Goal: Task Accomplishment & Management: Manage account settings

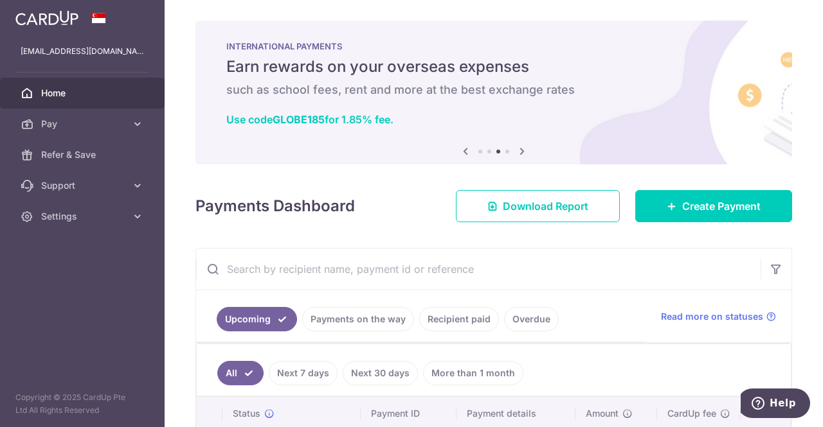
click at [521, 152] on icon at bounding box center [521, 151] width 15 height 16
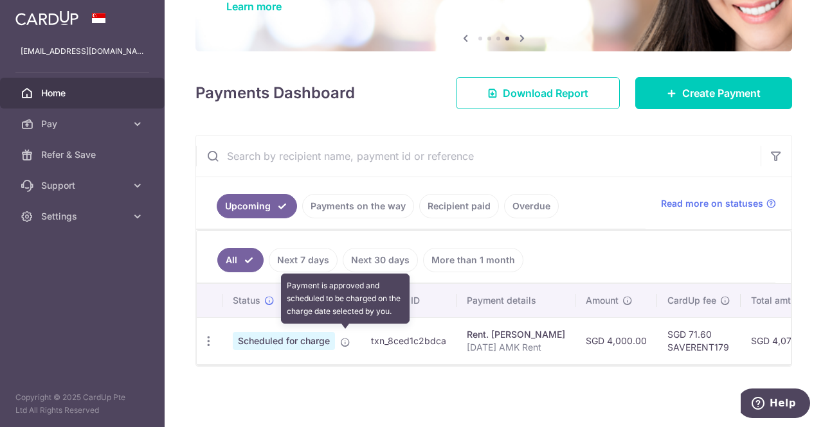
click at [344, 337] on icon at bounding box center [345, 342] width 10 height 10
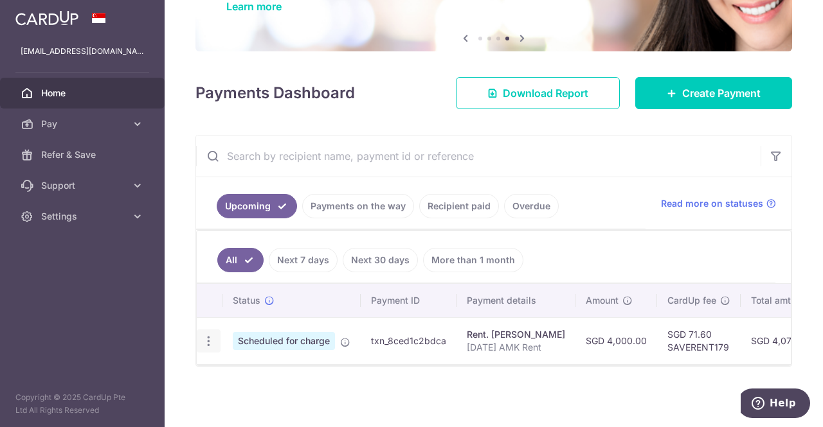
click at [204, 341] on icon "button" at bounding box center [208, 341] width 13 height 13
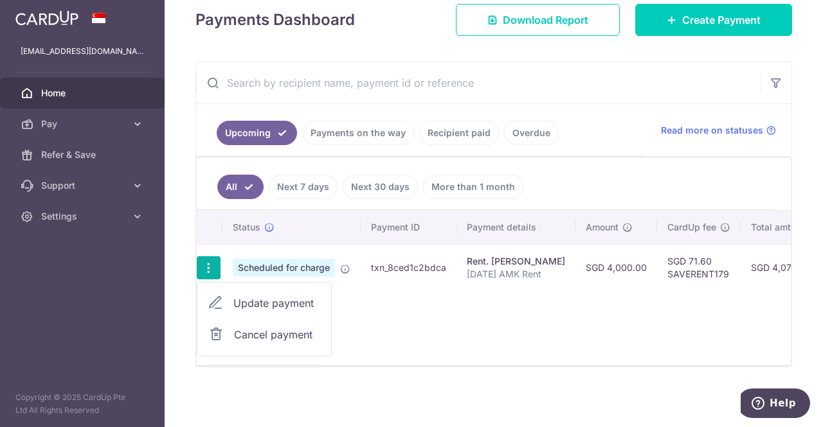
scroll to position [189, 0]
click at [267, 299] on span "Update payment" at bounding box center [276, 302] width 87 height 15
radio input "true"
type input "4,000.00"
type input "01/10/2025"
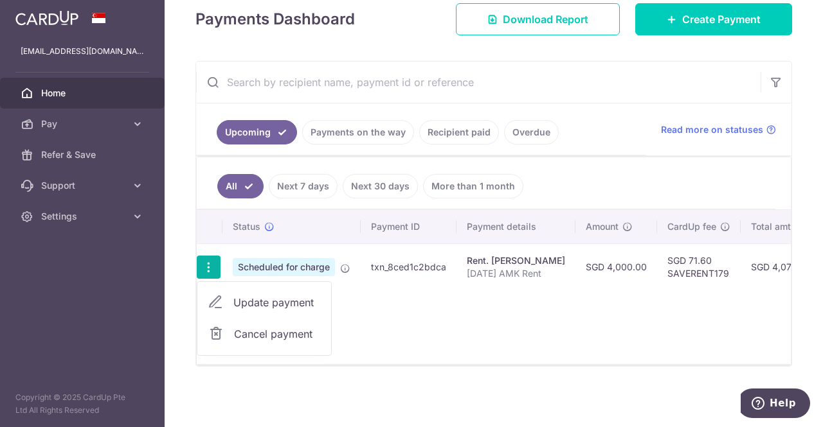
type input "Oct25 AMK Rent"
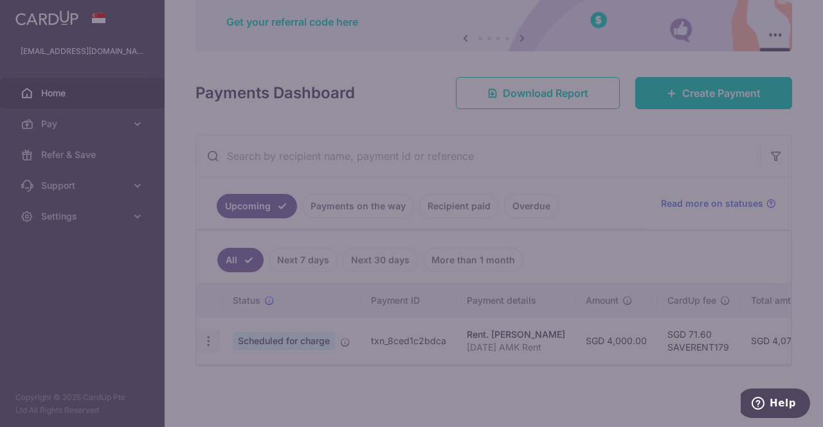
type input "SAVERENT179"
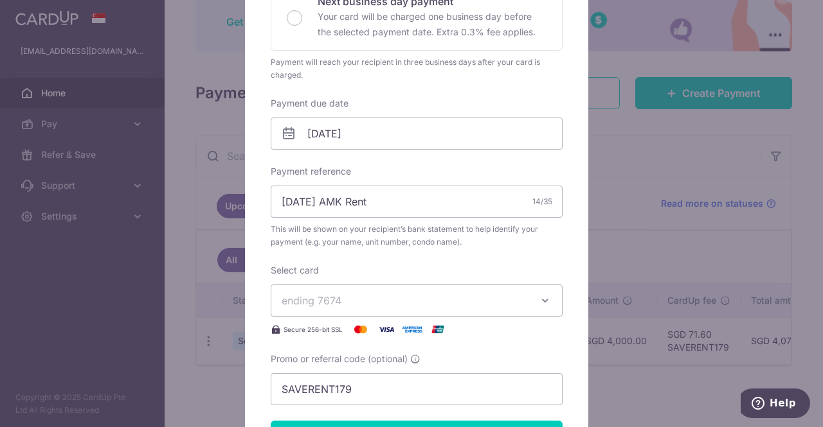
scroll to position [386, 0]
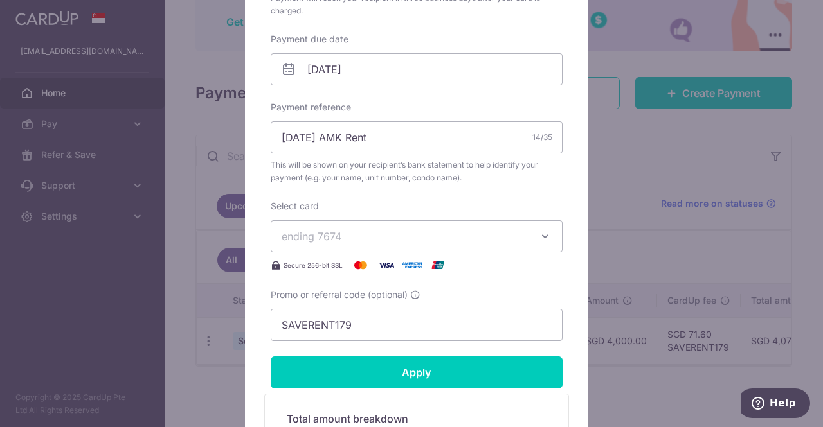
click at [536, 228] on button "ending 7674" at bounding box center [417, 236] width 292 height 32
click at [568, 192] on div "Edit payment By clicking apply, you will make changes to all payments to Joan Y…" at bounding box center [416, 135] width 343 height 855
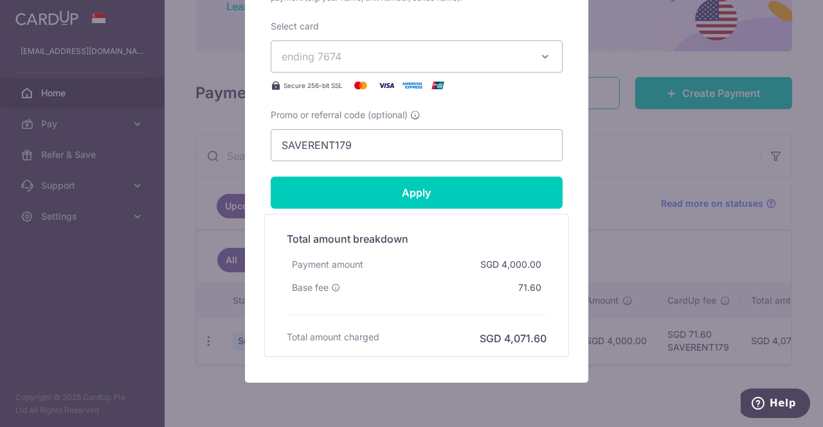
scroll to position [578, 0]
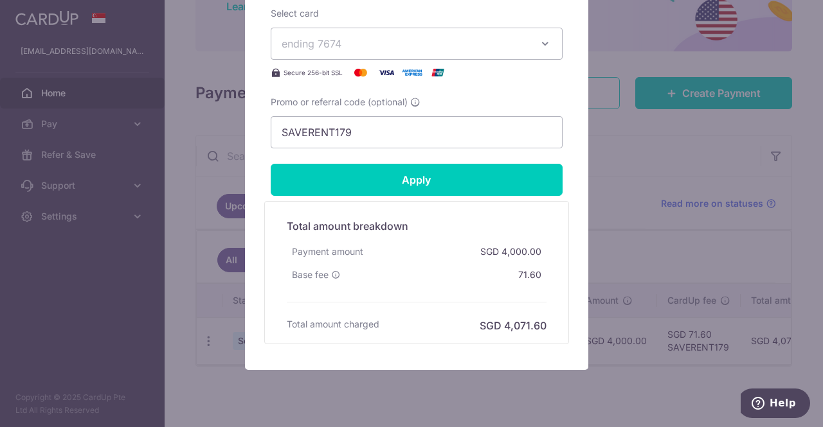
click at [648, 177] on div "Edit payment By clicking apply, you will make changes to all payments to Joan Y…" at bounding box center [411, 213] width 823 height 427
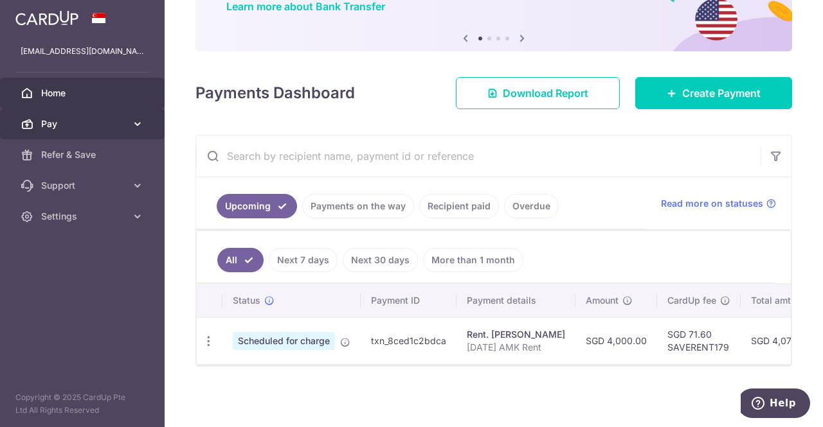
click at [134, 123] on icon at bounding box center [137, 124] width 13 height 13
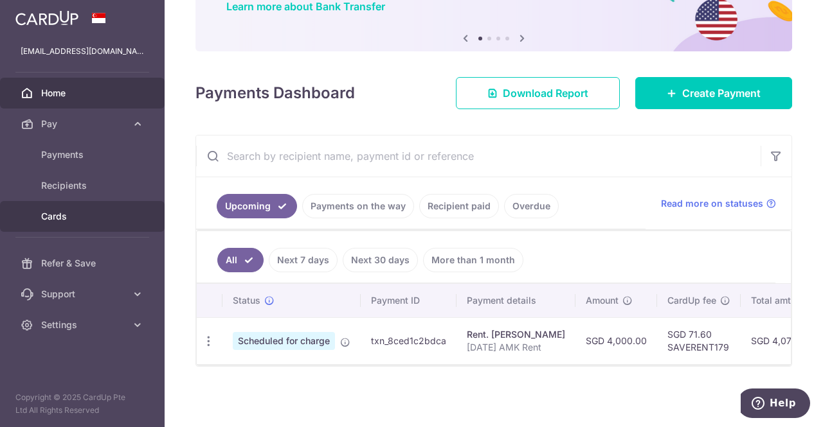
click at [73, 214] on span "Cards" at bounding box center [83, 216] width 85 height 13
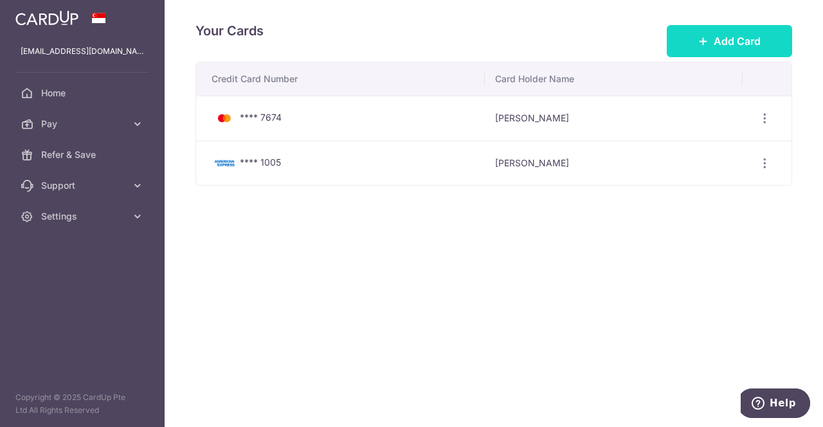
click at [735, 39] on span "Add Card" at bounding box center [736, 40] width 47 height 15
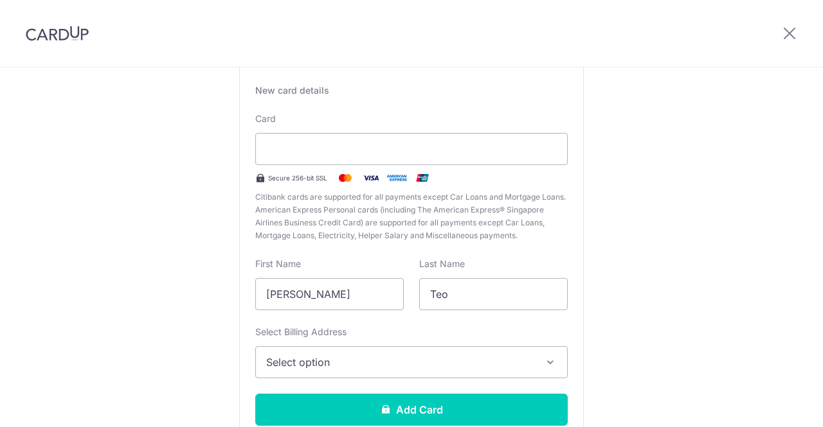
scroll to position [129, 0]
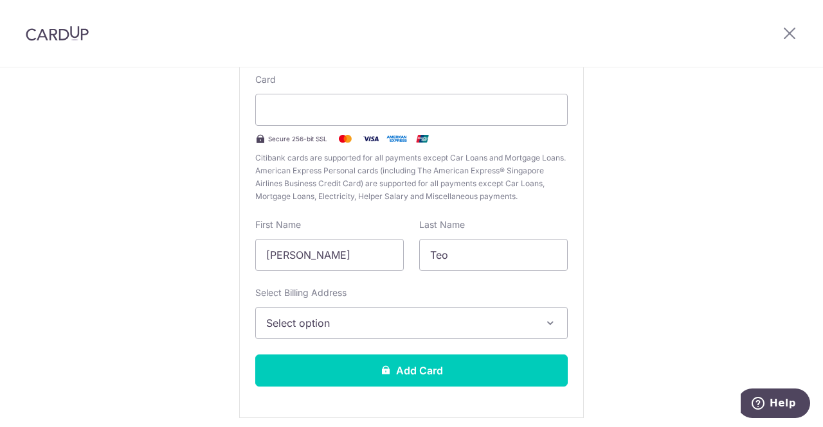
click at [475, 324] on span "Select option" at bounding box center [399, 323] width 267 height 15
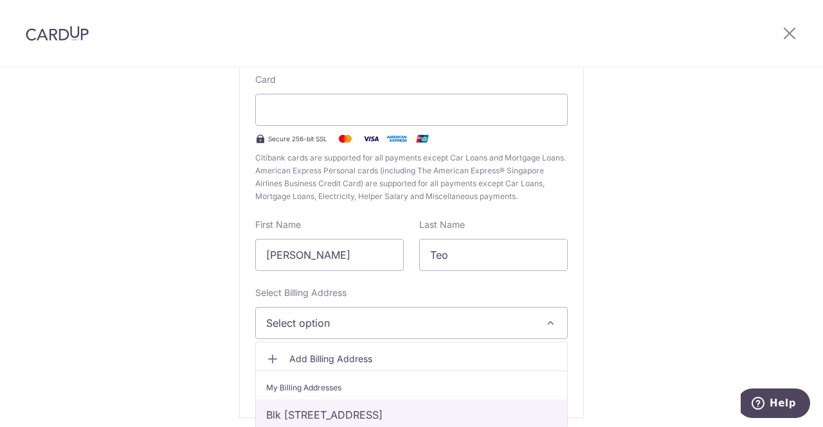
click at [515, 413] on link "Blk 104B, #09-63, Ang Mo Kio Street 11, Singapore, Singapore-561104" at bounding box center [411, 415] width 311 height 31
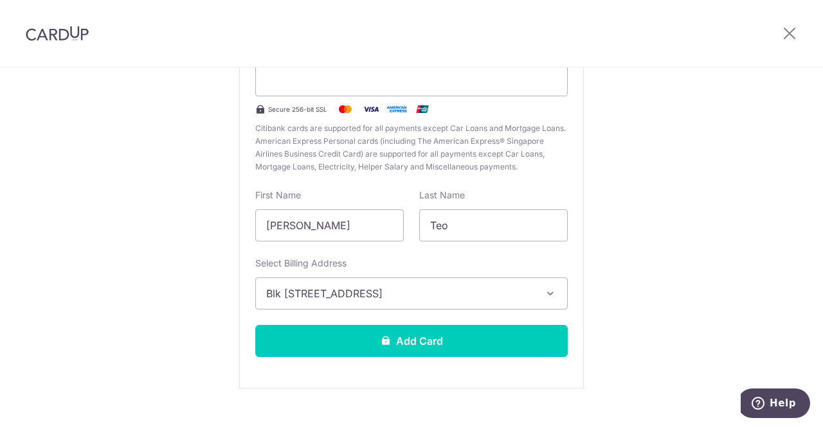
scroll to position [178, 0]
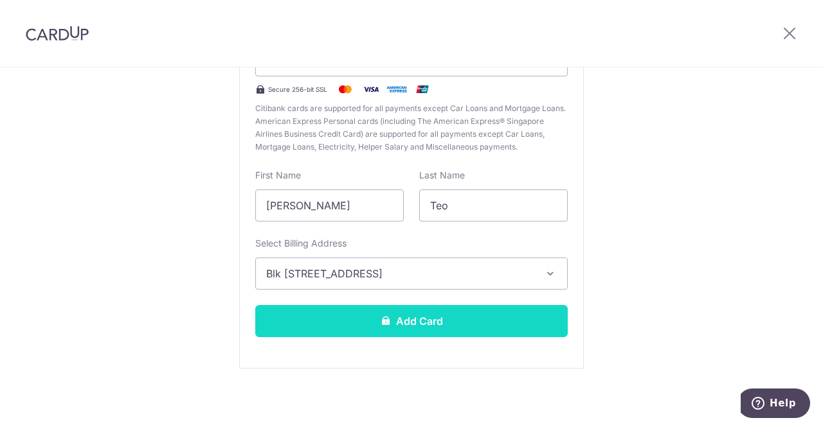
click at [456, 322] on button "Add Card" at bounding box center [411, 321] width 312 height 32
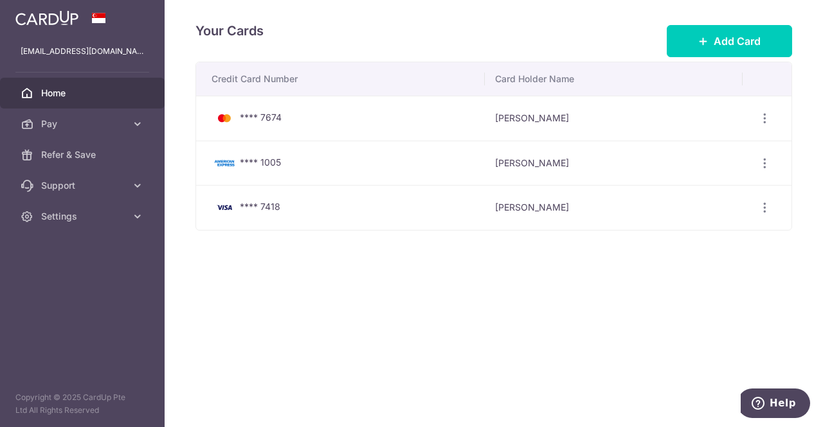
click at [55, 95] on span "Home" at bounding box center [83, 93] width 85 height 13
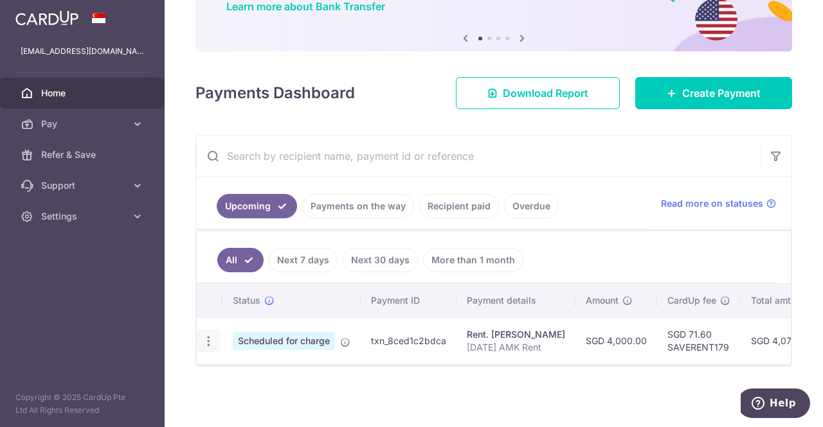
click at [206, 339] on icon "button" at bounding box center [208, 341] width 13 height 13
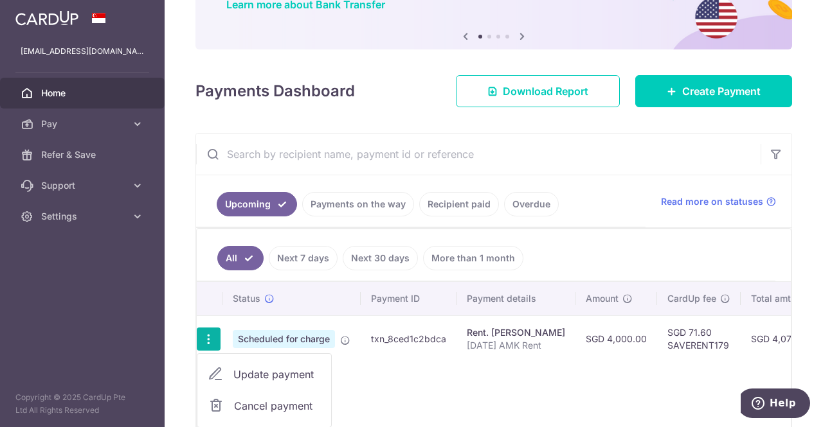
click at [258, 376] on span "Update payment" at bounding box center [276, 374] width 87 height 15
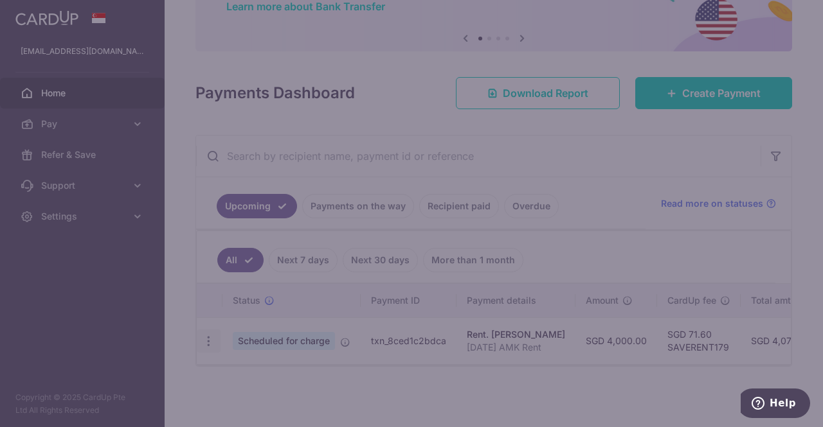
type input "SAVERENT179"
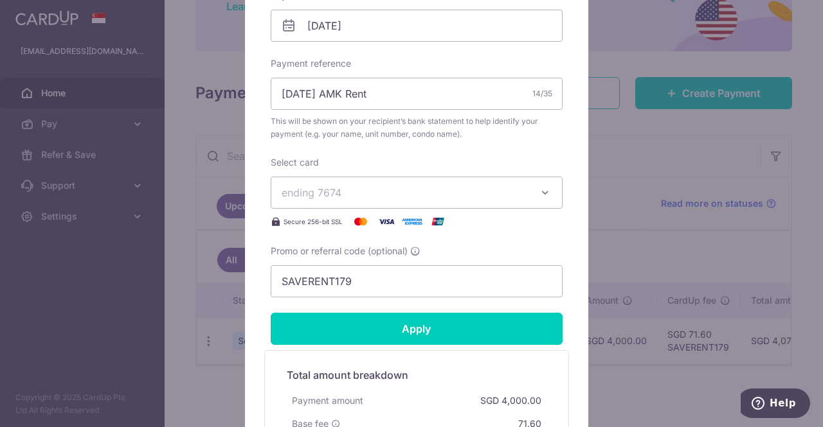
scroll to position [450, 0]
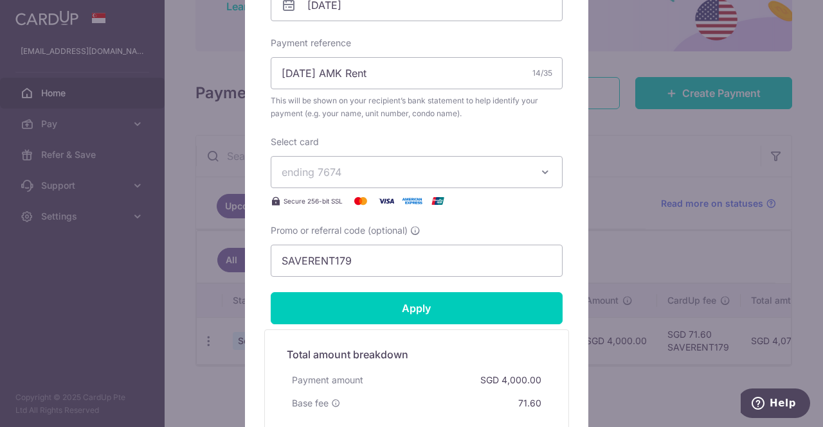
click at [546, 174] on icon "button" at bounding box center [545, 172] width 13 height 13
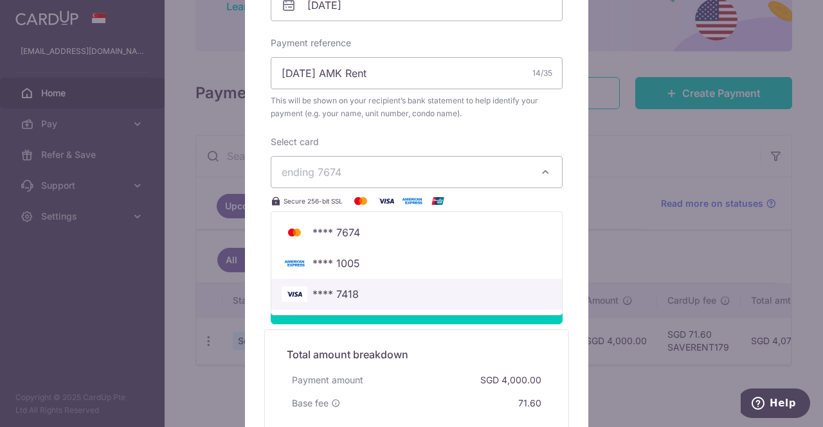
click at [339, 289] on span "**** 7418" at bounding box center [335, 294] width 46 height 15
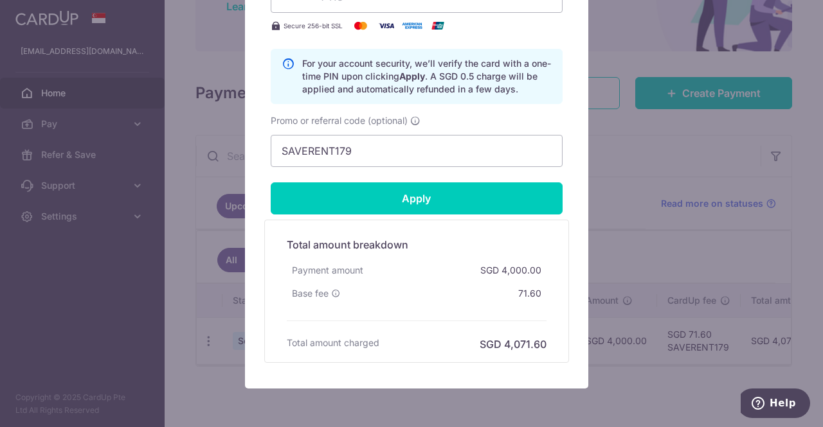
scroll to position [643, 0]
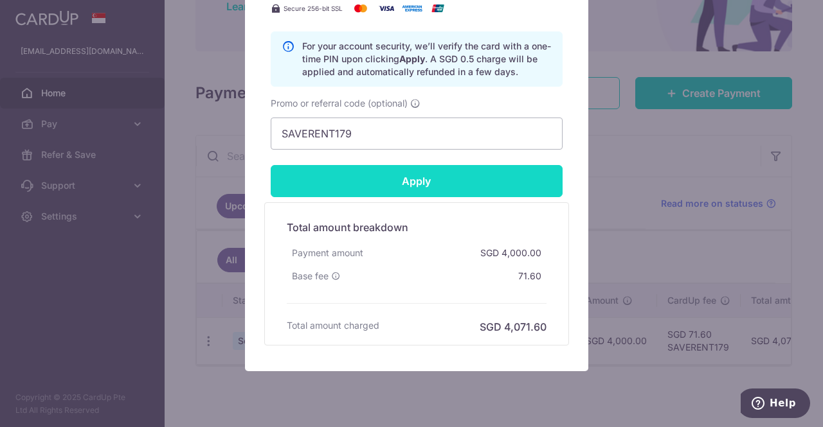
click at [425, 181] on input "Apply" at bounding box center [417, 181] width 292 height 32
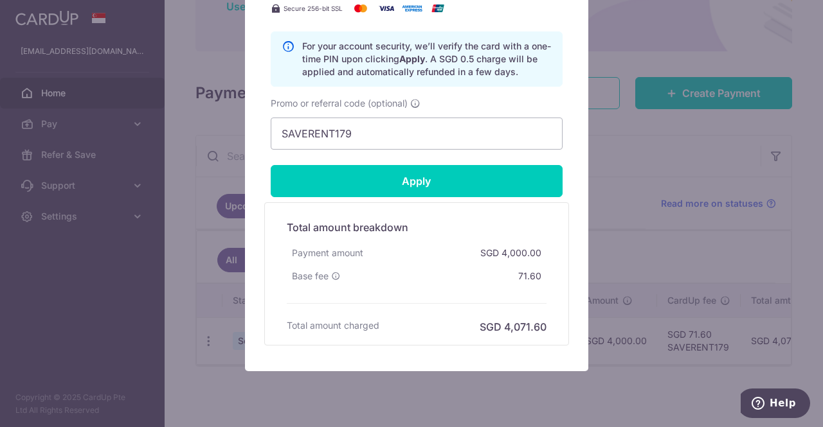
type input "Successfully Applied"
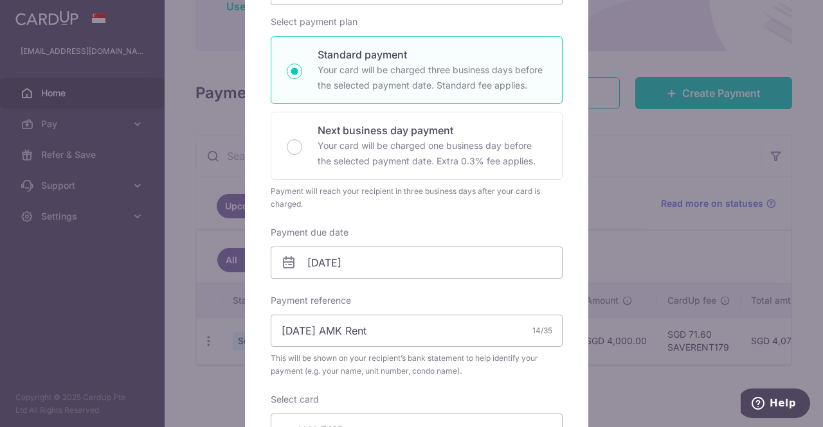
scroll to position [44, 0]
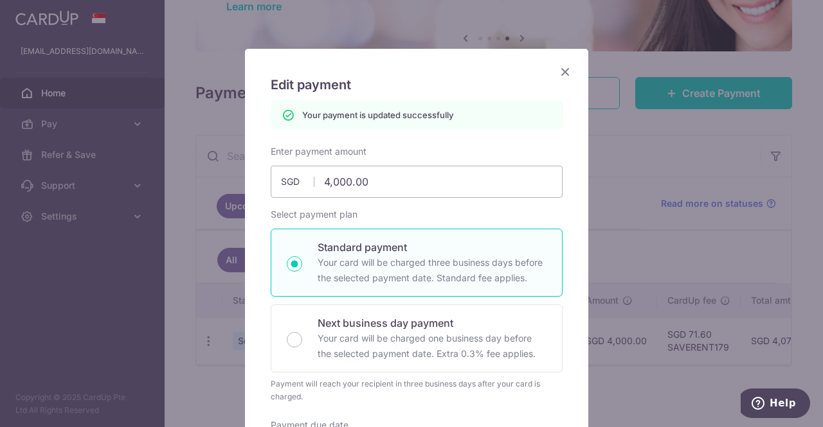
click at [561, 70] on icon "Close" at bounding box center [564, 72] width 15 height 16
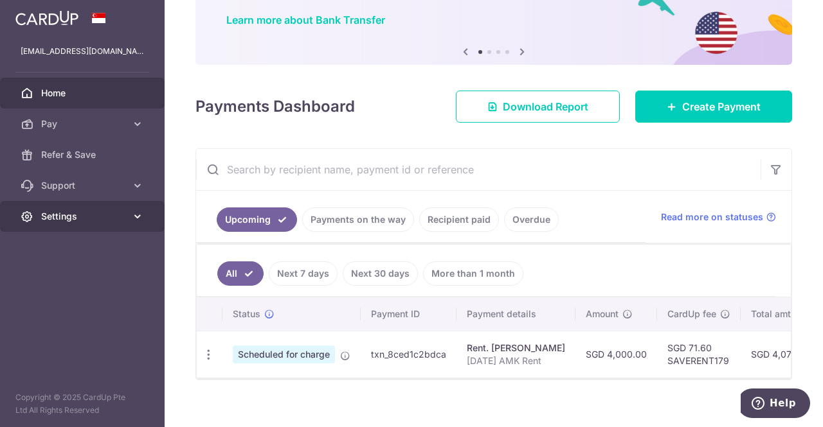
click at [126, 226] on link "Settings" at bounding box center [82, 216] width 165 height 31
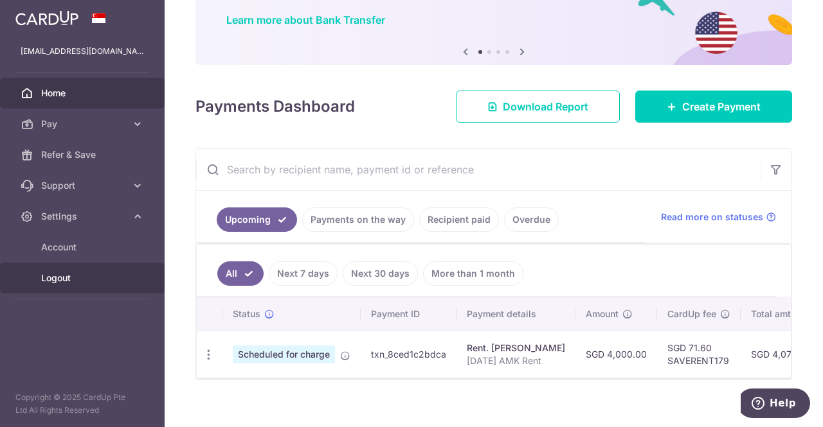
click at [80, 280] on span "Logout" at bounding box center [83, 278] width 85 height 13
